Goal: Task Accomplishment & Management: Use online tool/utility

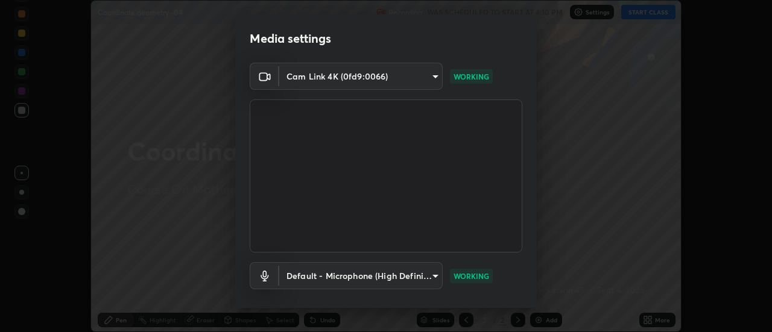
scroll to position [63, 0]
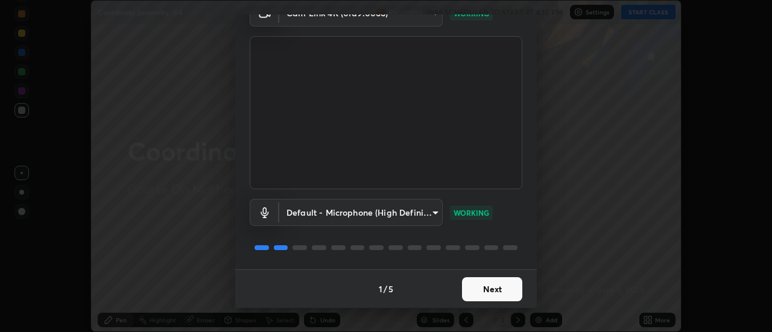
click at [498, 291] on button "Next" at bounding box center [492, 290] width 60 height 24
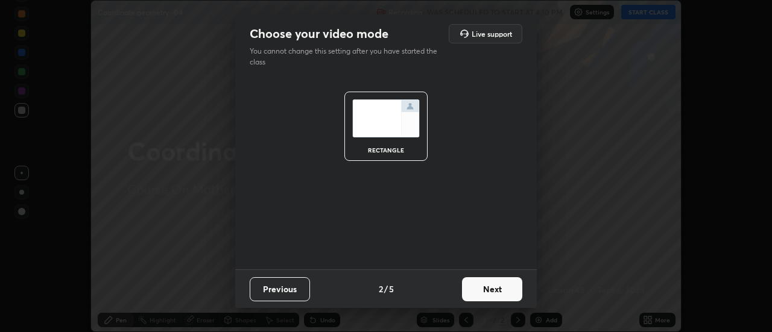
scroll to position [0, 0]
click at [500, 288] on button "Next" at bounding box center [492, 290] width 60 height 24
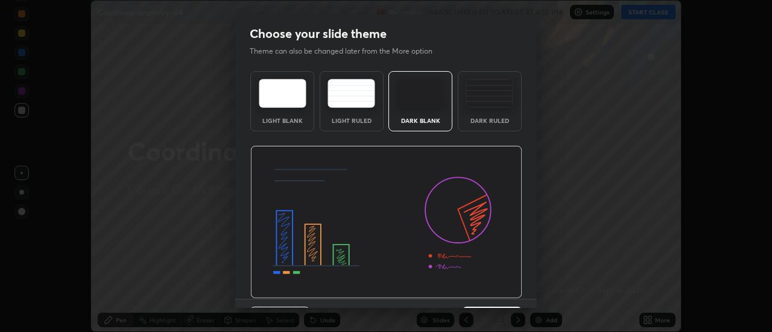
click at [500, 119] on div "Dark Ruled" at bounding box center [490, 121] width 48 height 6
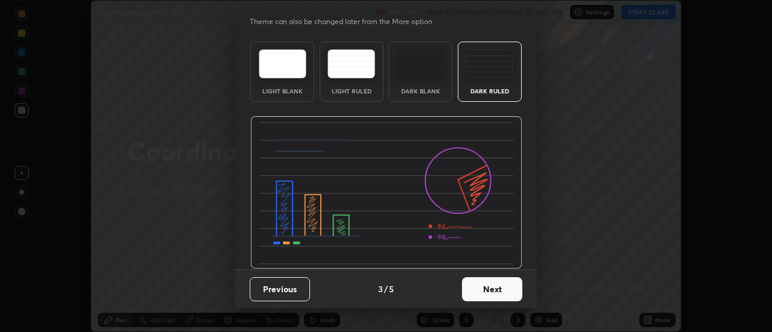
click at [500, 291] on button "Next" at bounding box center [492, 290] width 60 height 24
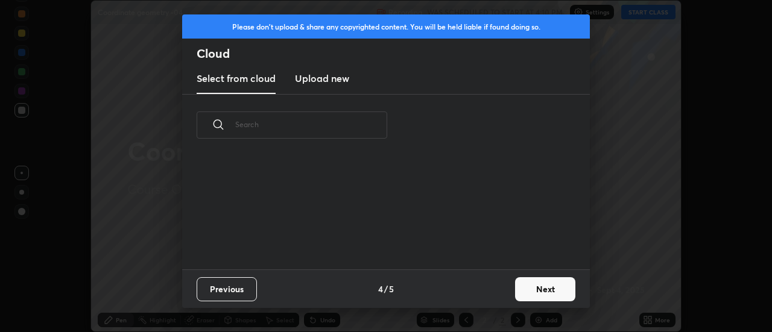
click at [535, 288] on button "Next" at bounding box center [545, 290] width 60 height 24
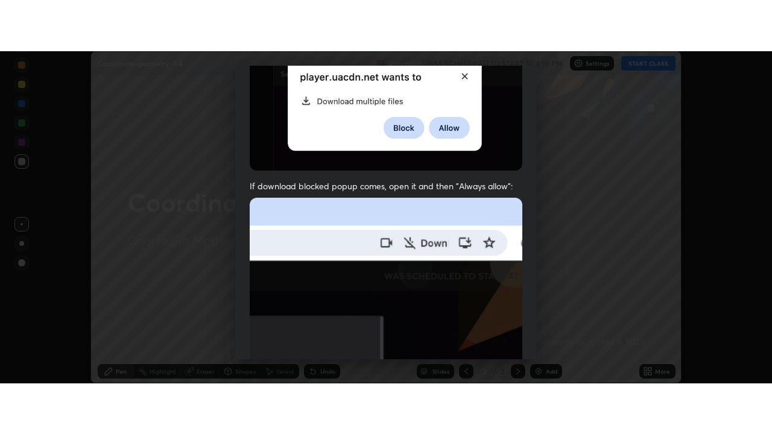
scroll to position [309, 0]
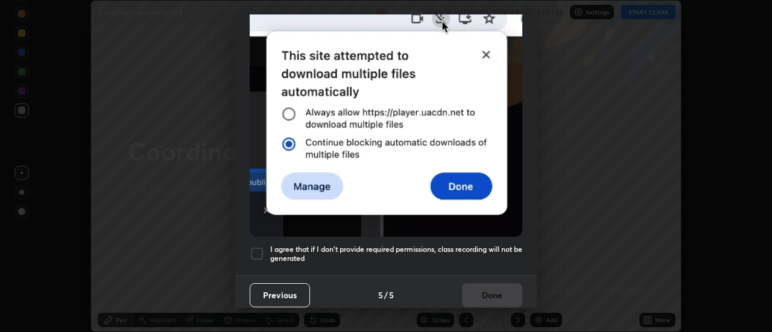
click at [504, 245] on h5 "I agree that if I don't provide required permissions, class recording will not …" at bounding box center [396, 254] width 252 height 19
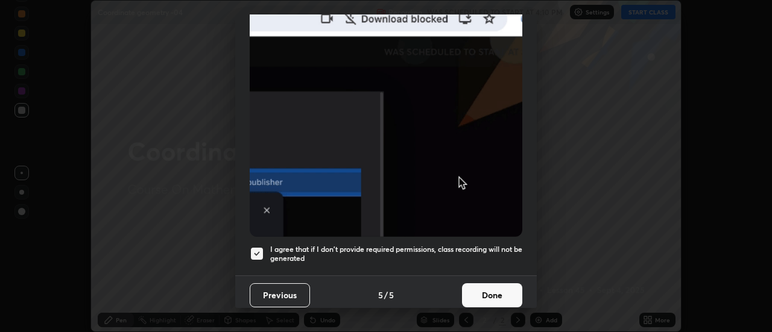
click at [499, 285] on button "Done" at bounding box center [492, 296] width 60 height 24
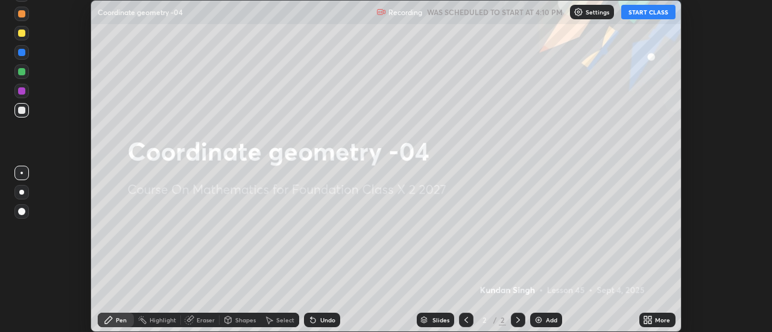
click at [653, 14] on button "START CLASS" at bounding box center [648, 12] width 54 height 14
click at [546, 317] on div "Add" at bounding box center [551, 320] width 11 height 6
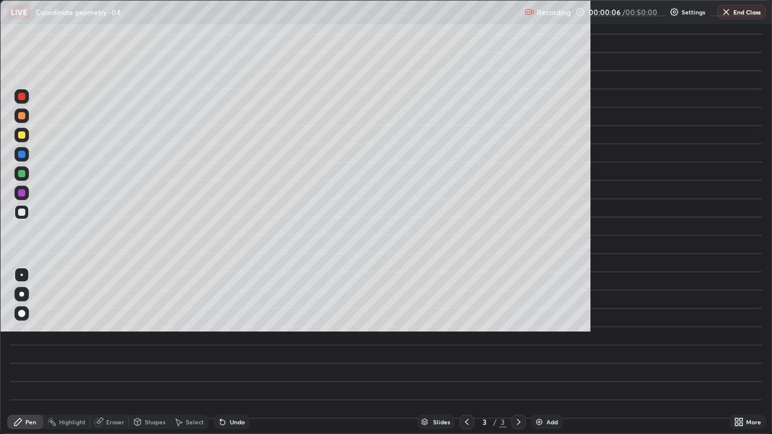
scroll to position [434, 772]
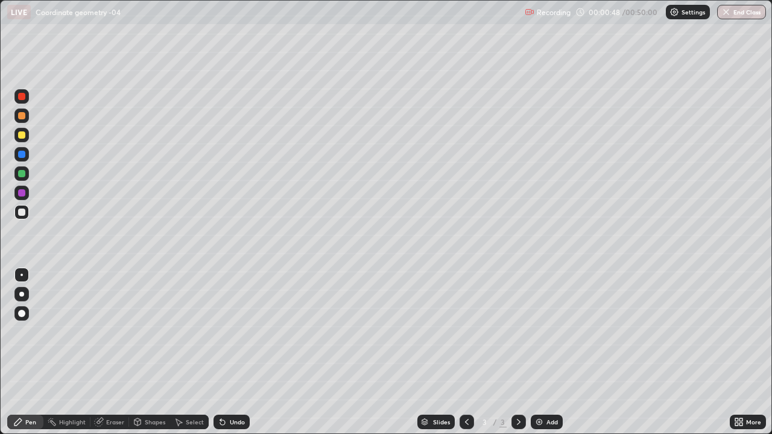
click at [27, 138] on div at bounding box center [21, 135] width 14 height 14
click at [27, 295] on div at bounding box center [21, 294] width 14 height 14
click at [149, 332] on div "Shapes" at bounding box center [155, 422] width 21 height 6
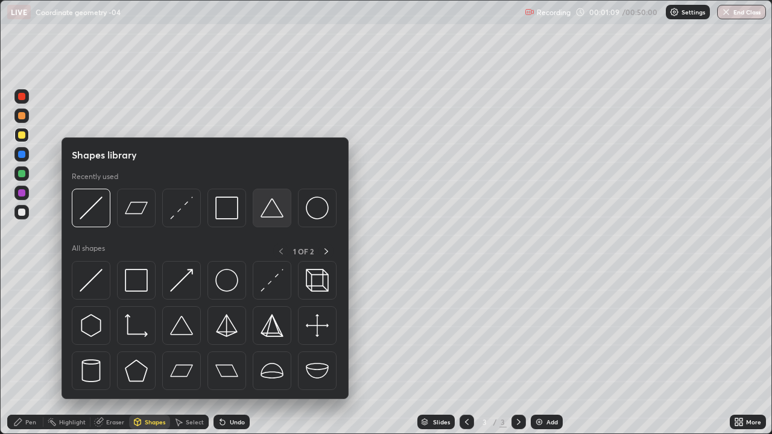
click at [263, 219] on img at bounding box center [272, 208] width 23 height 23
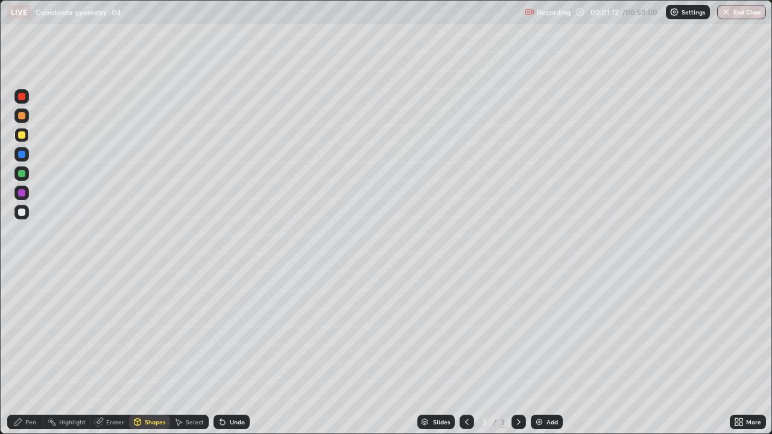
click at [30, 332] on div "Pen" at bounding box center [25, 422] width 36 height 14
click at [154, 332] on div "Shapes" at bounding box center [155, 422] width 21 height 6
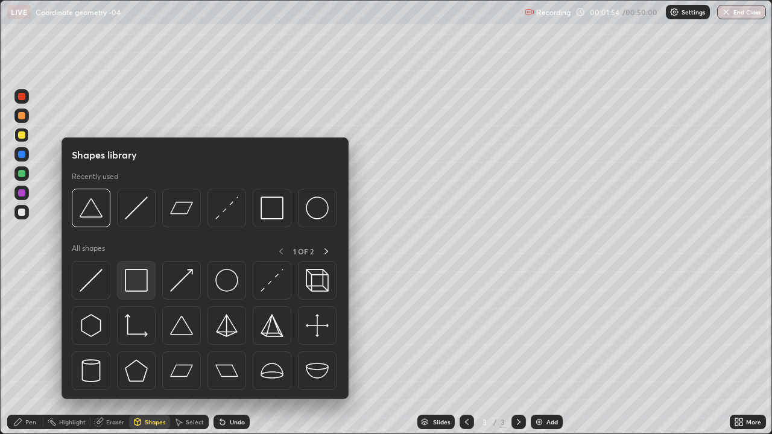
click at [134, 288] on img at bounding box center [136, 280] width 23 height 23
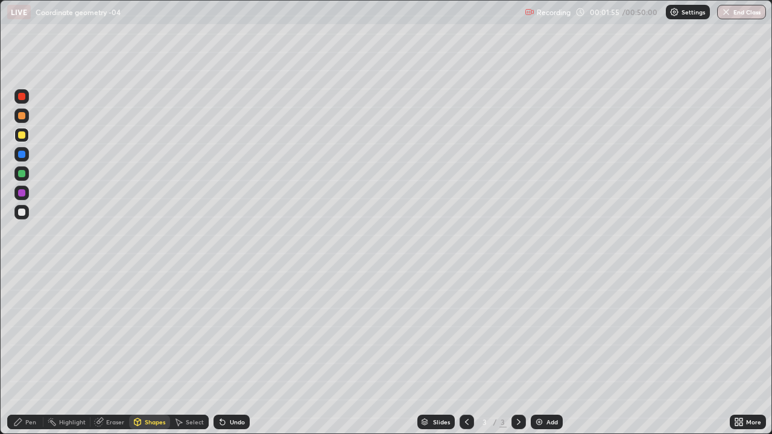
click at [23, 193] on div at bounding box center [21, 192] width 7 height 7
click at [28, 332] on div "Pen" at bounding box center [30, 422] width 11 height 6
click at [549, 332] on div "Add" at bounding box center [552, 422] width 11 height 6
click at [22, 212] on div at bounding box center [21, 212] width 7 height 7
click at [158, 332] on div "Shapes" at bounding box center [155, 422] width 21 height 6
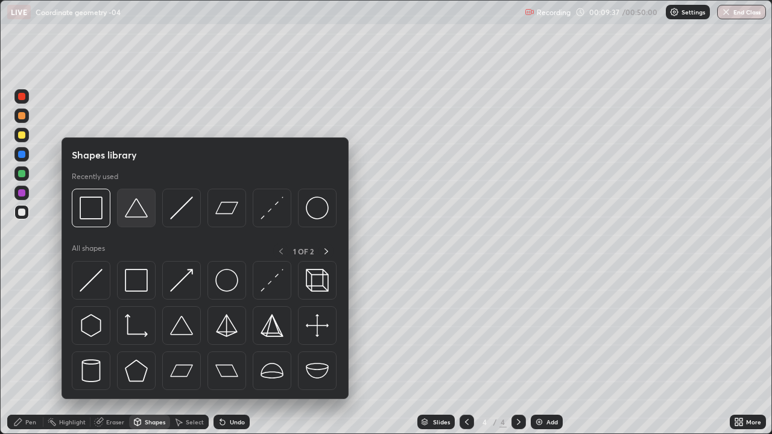
click at [135, 218] on img at bounding box center [136, 208] width 23 height 23
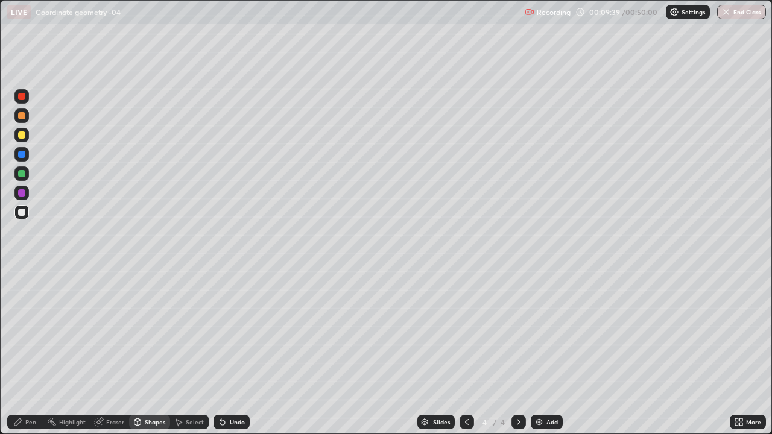
click at [28, 332] on div "Pen" at bounding box center [30, 422] width 11 height 6
click at [152, 332] on div "Shapes" at bounding box center [155, 422] width 21 height 6
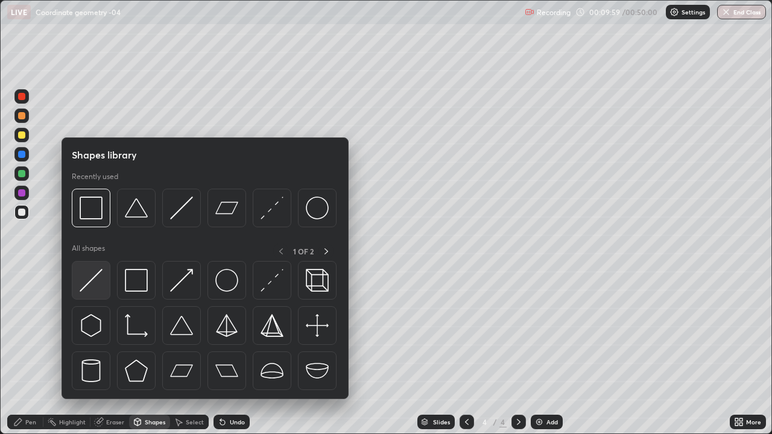
click at [89, 283] on img at bounding box center [91, 280] width 23 height 23
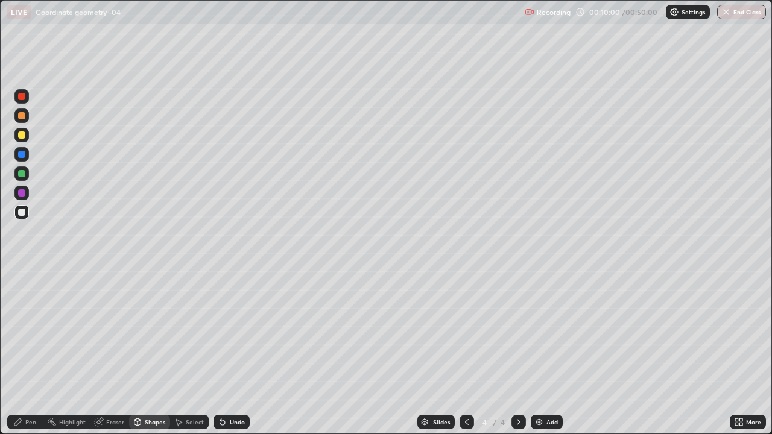
click at [22, 193] on div at bounding box center [21, 192] width 7 height 7
click at [31, 332] on div "Pen" at bounding box center [30, 422] width 11 height 6
click at [549, 332] on div "Add" at bounding box center [552, 422] width 11 height 6
click at [159, 332] on div "Shapes" at bounding box center [155, 422] width 21 height 6
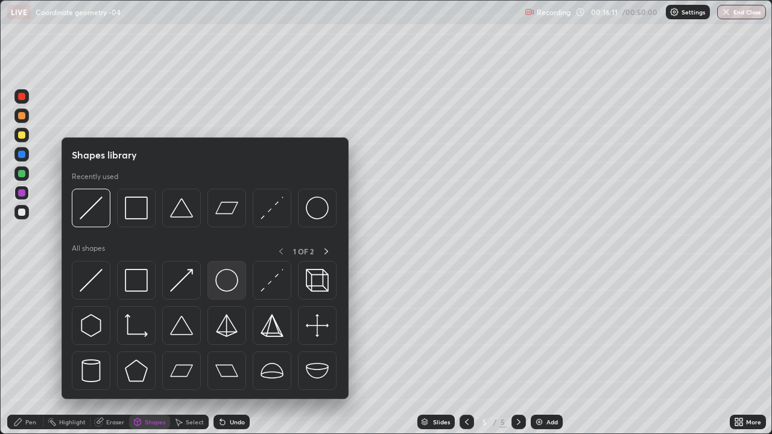
click at [216, 283] on img at bounding box center [226, 280] width 23 height 23
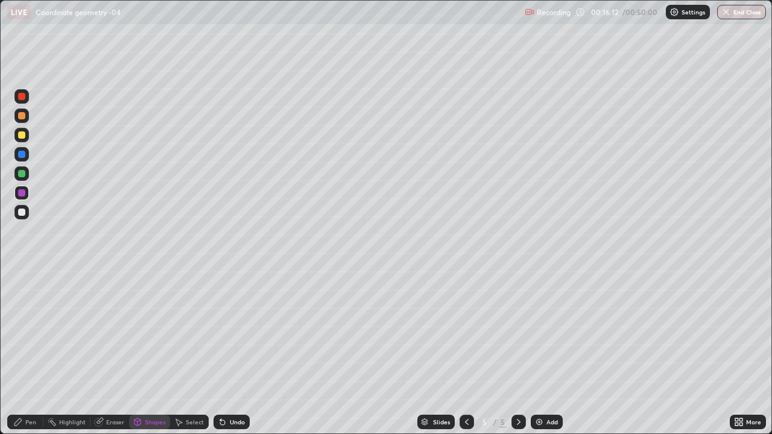
click at [24, 218] on div at bounding box center [21, 212] width 14 height 14
click at [32, 332] on div "Pen" at bounding box center [30, 422] width 11 height 6
click at [156, 332] on div "Shapes" at bounding box center [155, 422] width 21 height 6
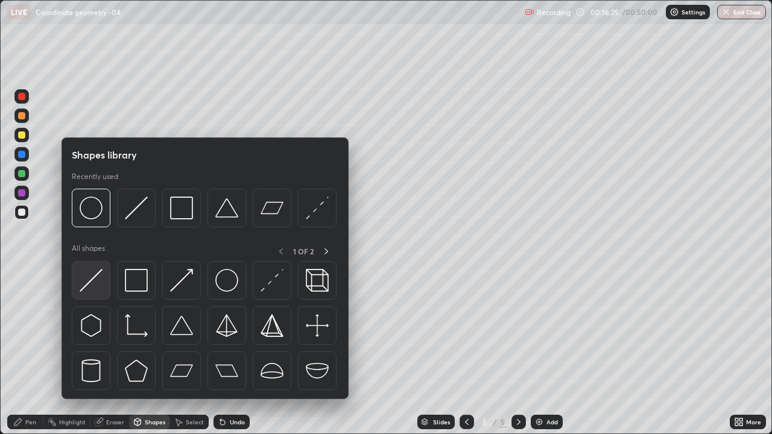
click at [96, 287] on img at bounding box center [91, 280] width 23 height 23
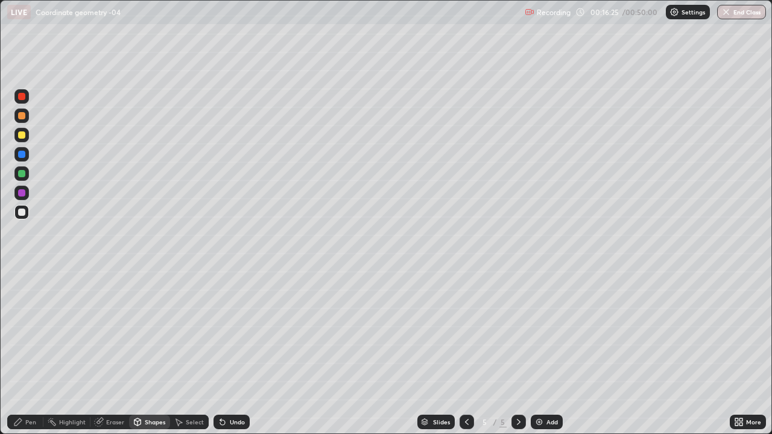
click at [26, 140] on div at bounding box center [21, 135] width 14 height 14
click at [30, 332] on div "Pen" at bounding box center [25, 422] width 36 height 14
click at [153, 332] on div "Shapes" at bounding box center [155, 422] width 21 height 6
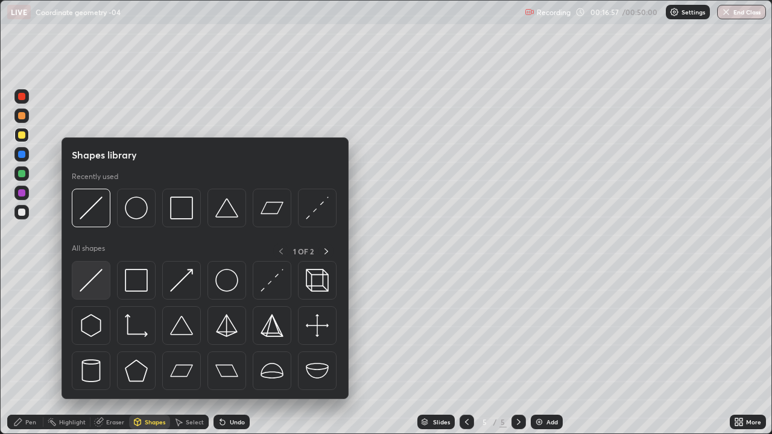
click at [96, 283] on img at bounding box center [91, 280] width 23 height 23
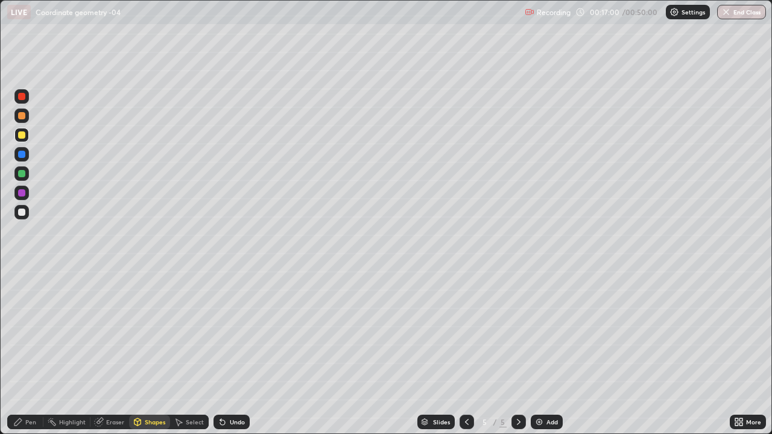
click at [33, 332] on div "Pen" at bounding box center [30, 422] width 11 height 6
click at [26, 213] on div at bounding box center [21, 212] width 14 height 14
click at [22, 215] on div at bounding box center [21, 212] width 7 height 7
click at [554, 332] on div "Add" at bounding box center [552, 422] width 11 height 6
click at [148, 332] on div "Shapes" at bounding box center [155, 422] width 21 height 6
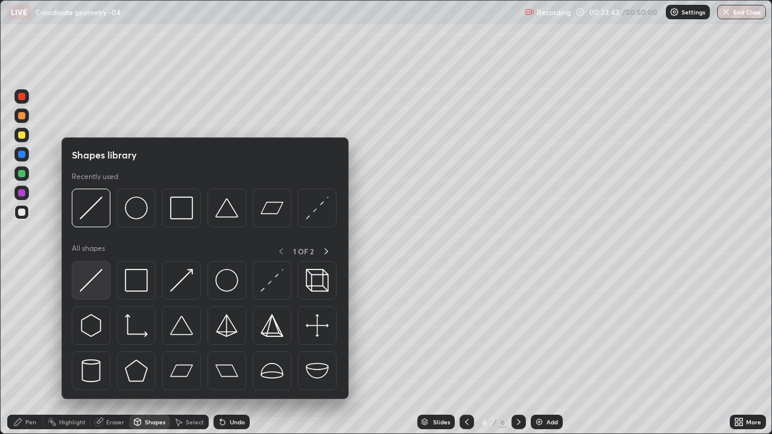
click at [97, 285] on img at bounding box center [91, 280] width 23 height 23
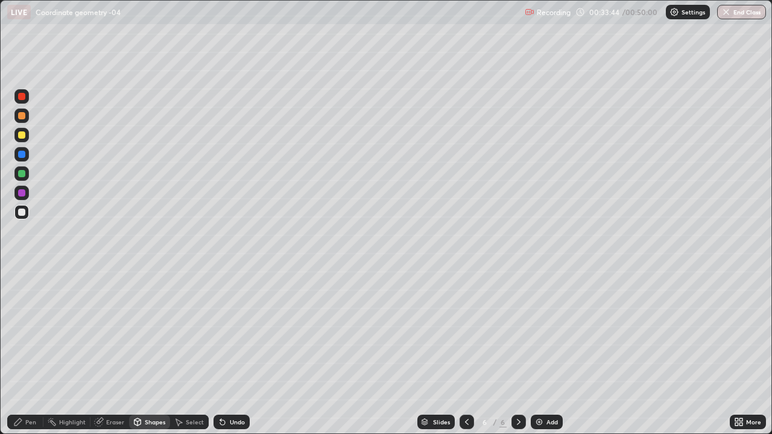
click at [27, 214] on div at bounding box center [21, 212] width 14 height 14
click at [28, 332] on div "Pen" at bounding box center [30, 422] width 11 height 6
click at [26, 194] on div at bounding box center [21, 193] width 14 height 14
click at [744, 13] on button "End Class" at bounding box center [741, 12] width 49 height 14
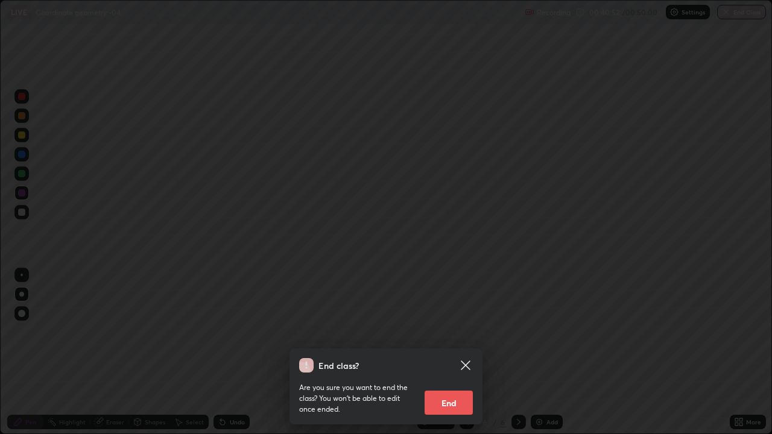
click at [458, 332] on button "End" at bounding box center [449, 403] width 48 height 24
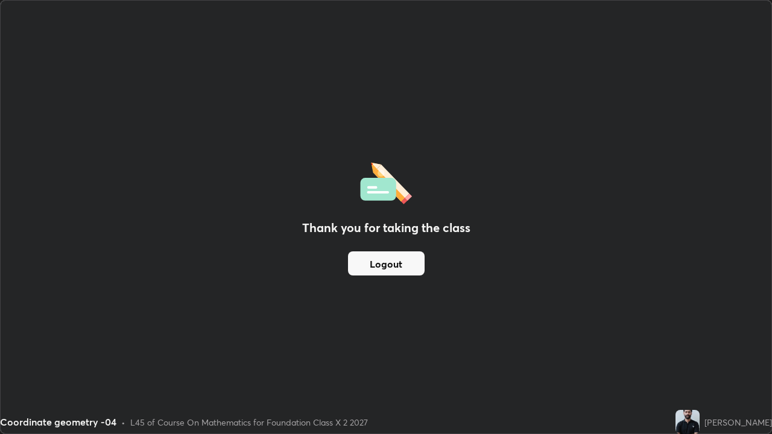
click at [388, 262] on button "Logout" at bounding box center [386, 264] width 77 height 24
